Goal: Transaction & Acquisition: Purchase product/service

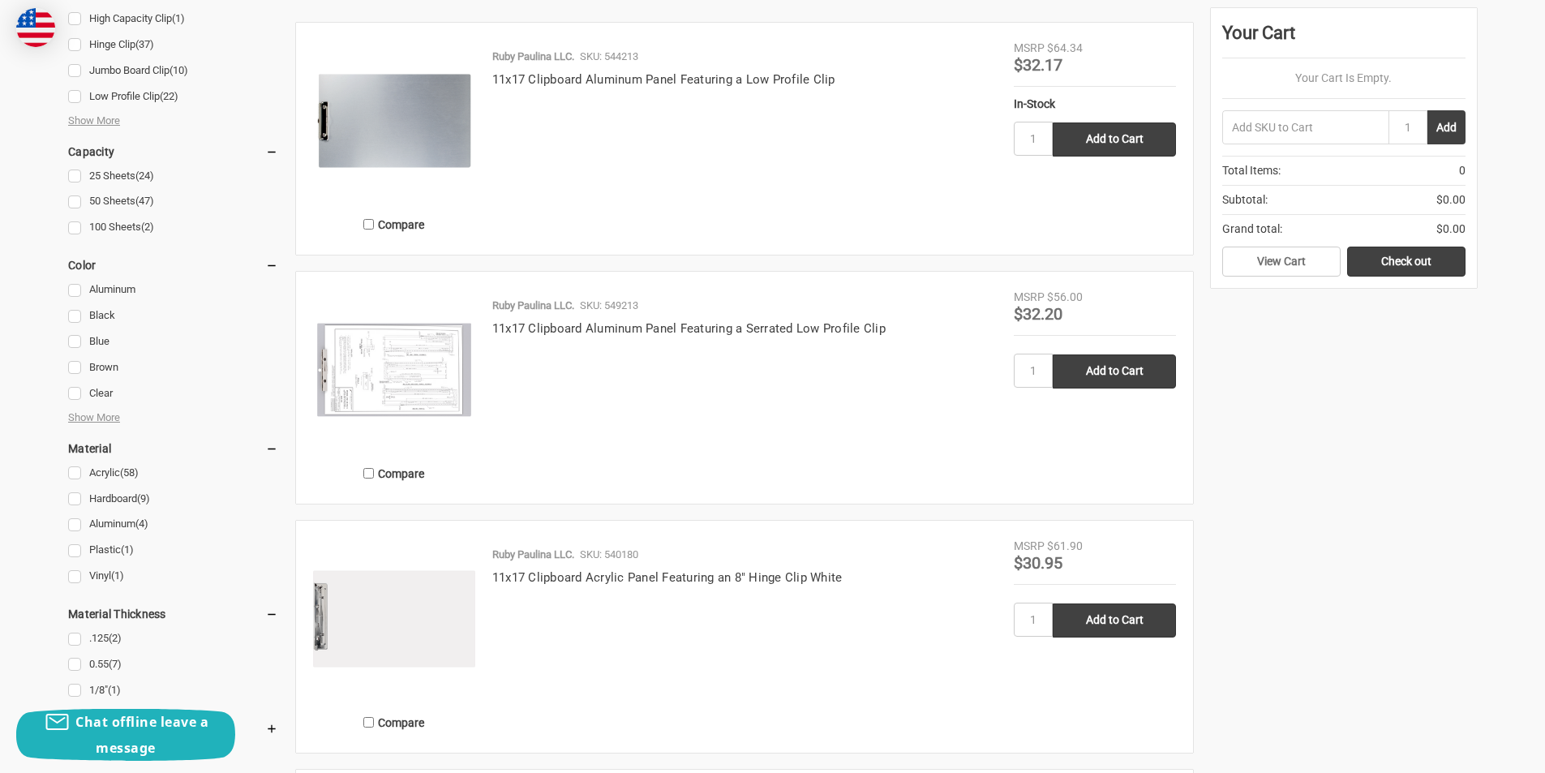
scroll to position [892, 0]
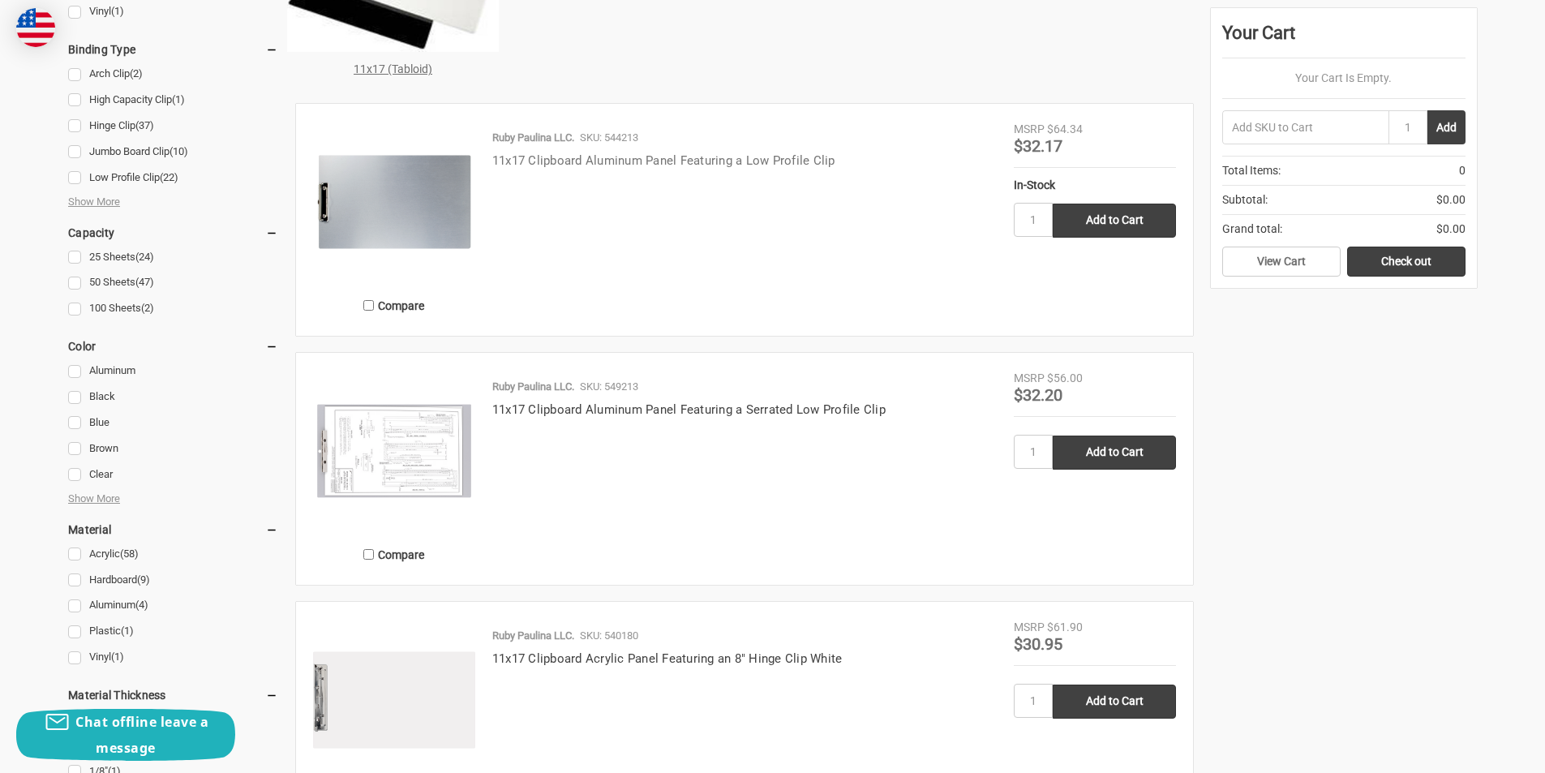
click at [629, 168] on link "11x17 Clipboard Aluminum Panel Featuring a Low Profile Clip" at bounding box center [663, 160] width 343 height 15
